Goal: Browse casually

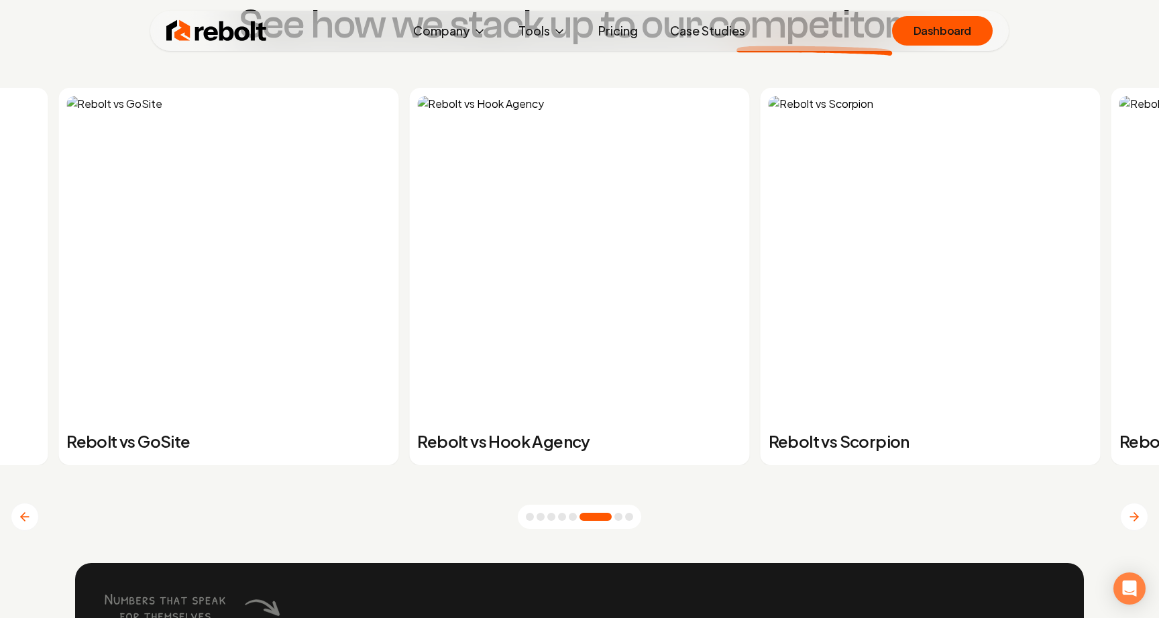
scroll to position [5257, 0]
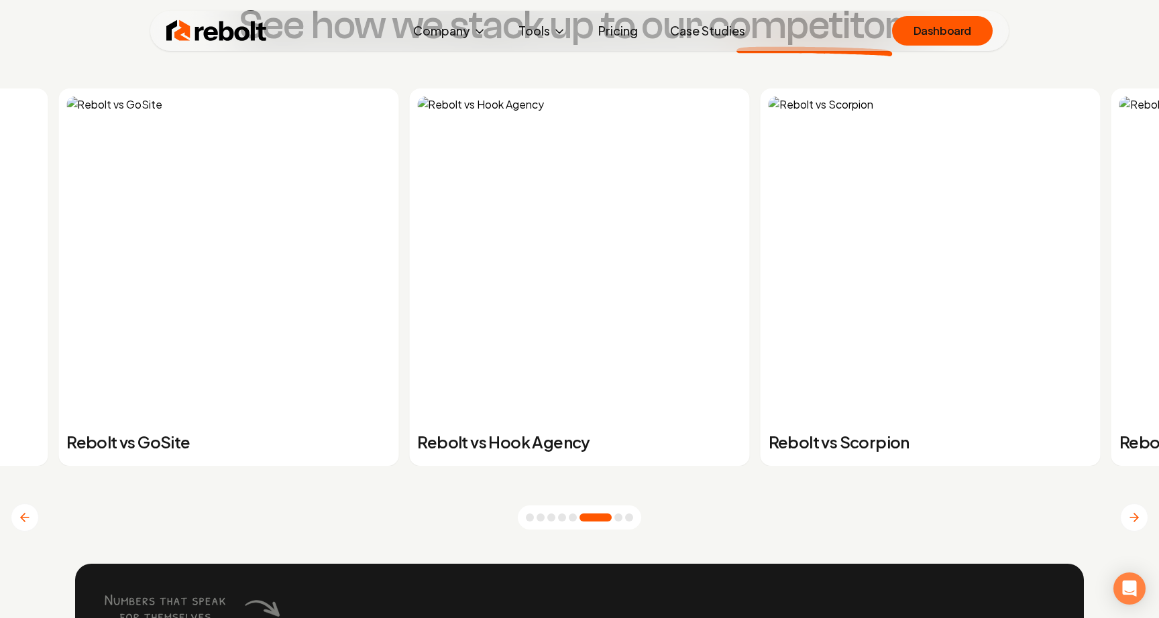
click at [225, 299] on img at bounding box center [228, 259] width 324 height 324
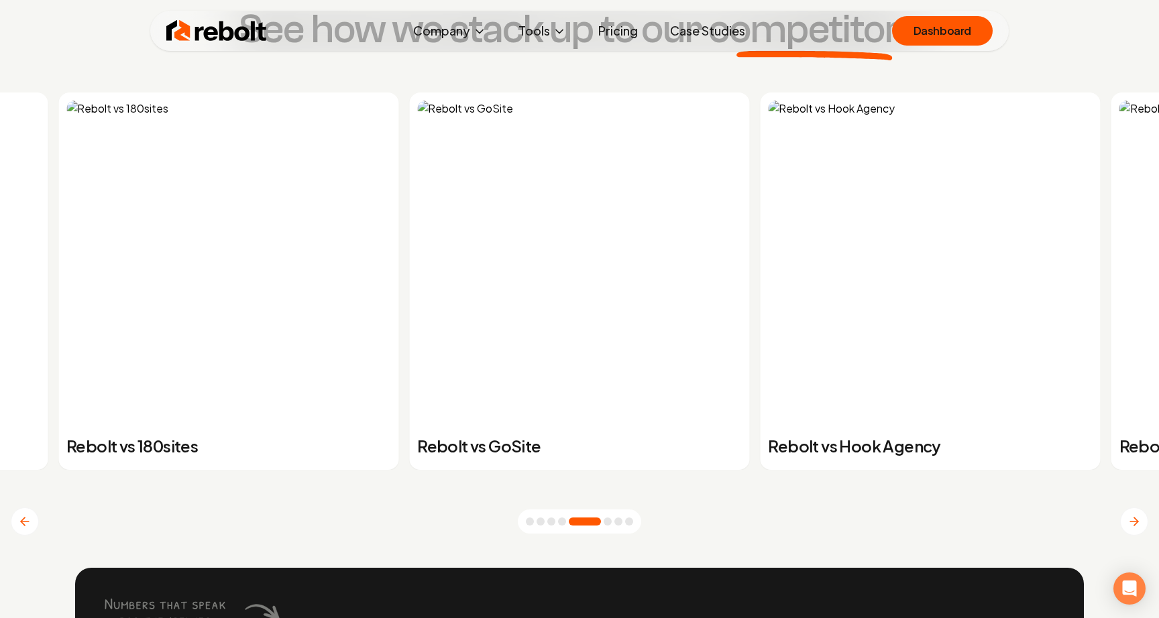
scroll to position [5257, 0]
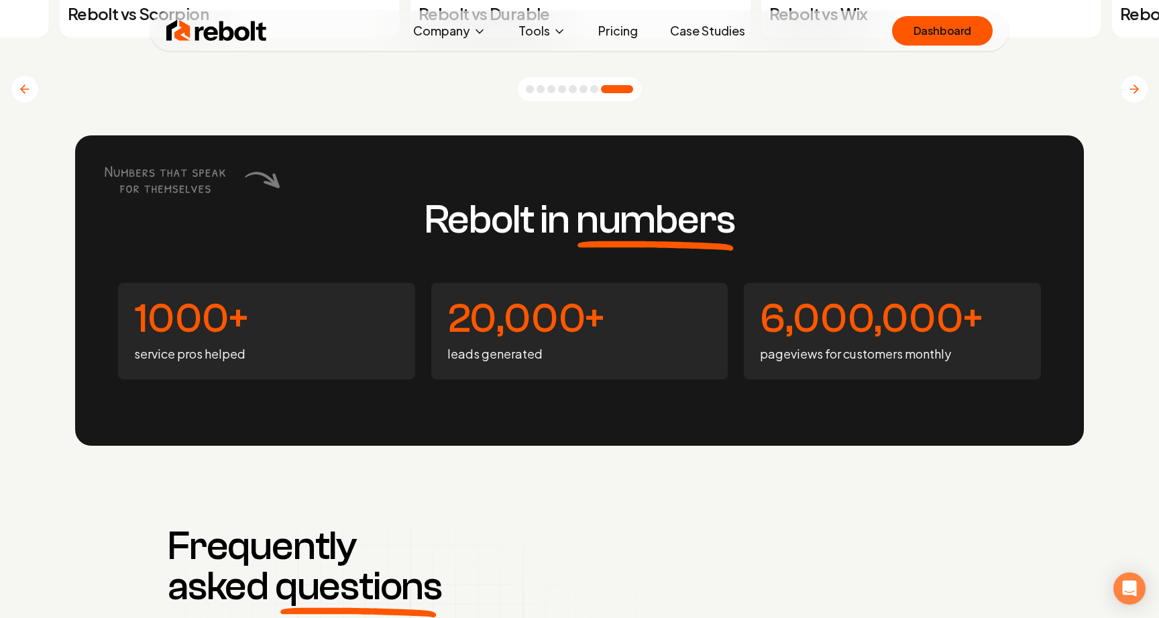
scroll to position [5654, 0]
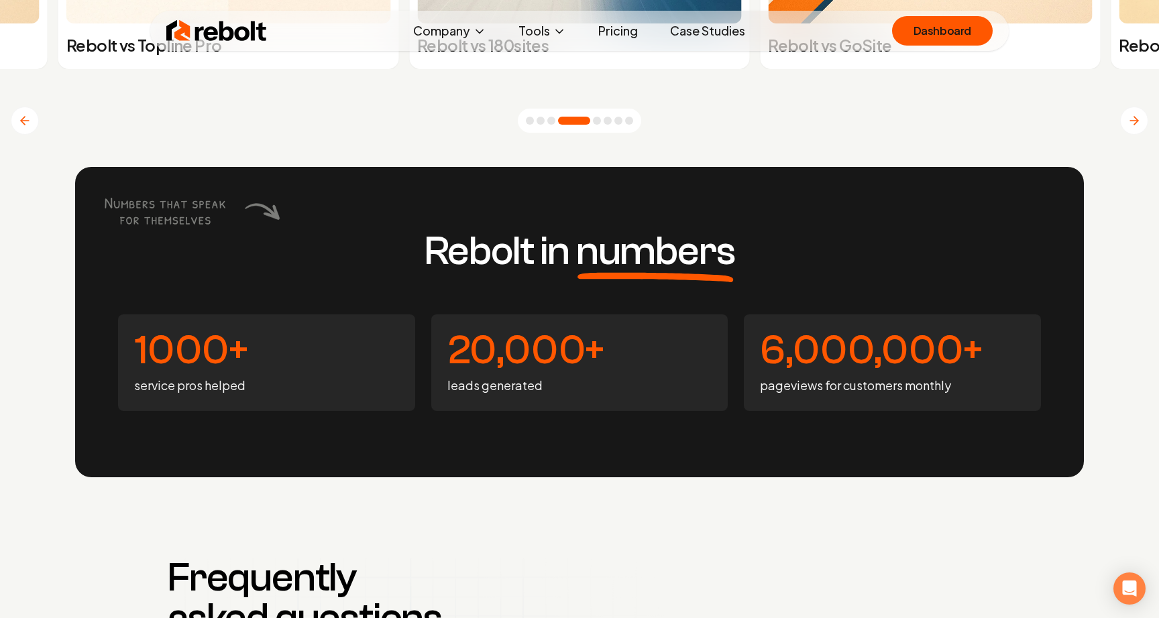
click at [1133, 39] on nav "Rebolt Company About Blog Jobs Help Center Tools Google Review QR Code Generato…" at bounding box center [579, 31] width 1159 height 40
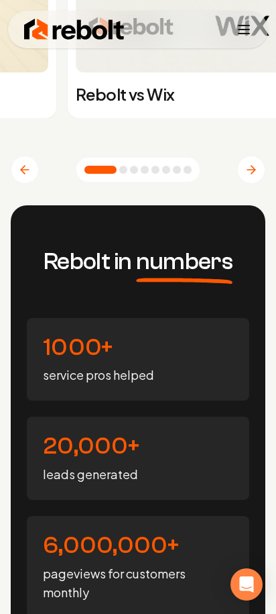
scroll to position [5248, 0]
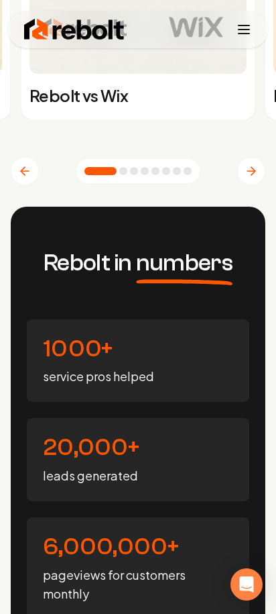
click at [245, 178] on icon "Next slide" at bounding box center [251, 170] width 13 height 13
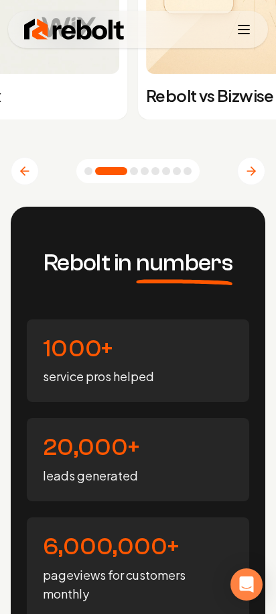
click at [245, 178] on icon "Next slide" at bounding box center [251, 170] width 13 height 13
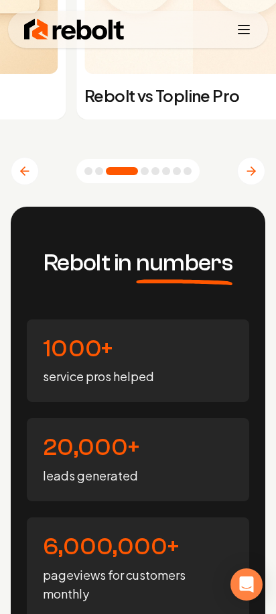
click at [245, 178] on icon "Next slide" at bounding box center [251, 170] width 13 height 13
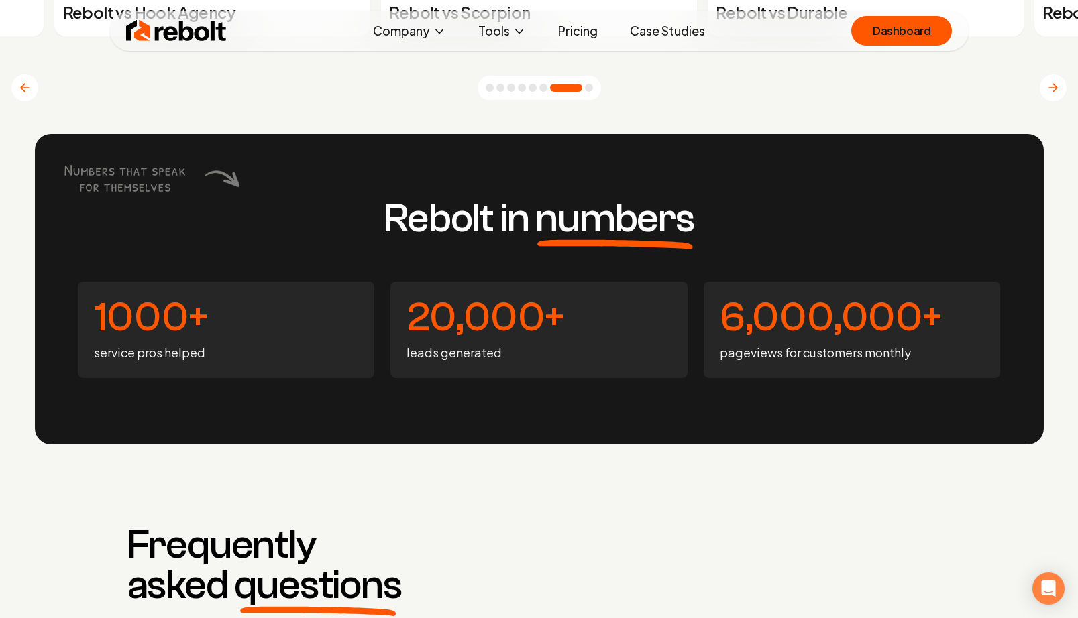
scroll to position [5660, 0]
